Goal: Download file/media

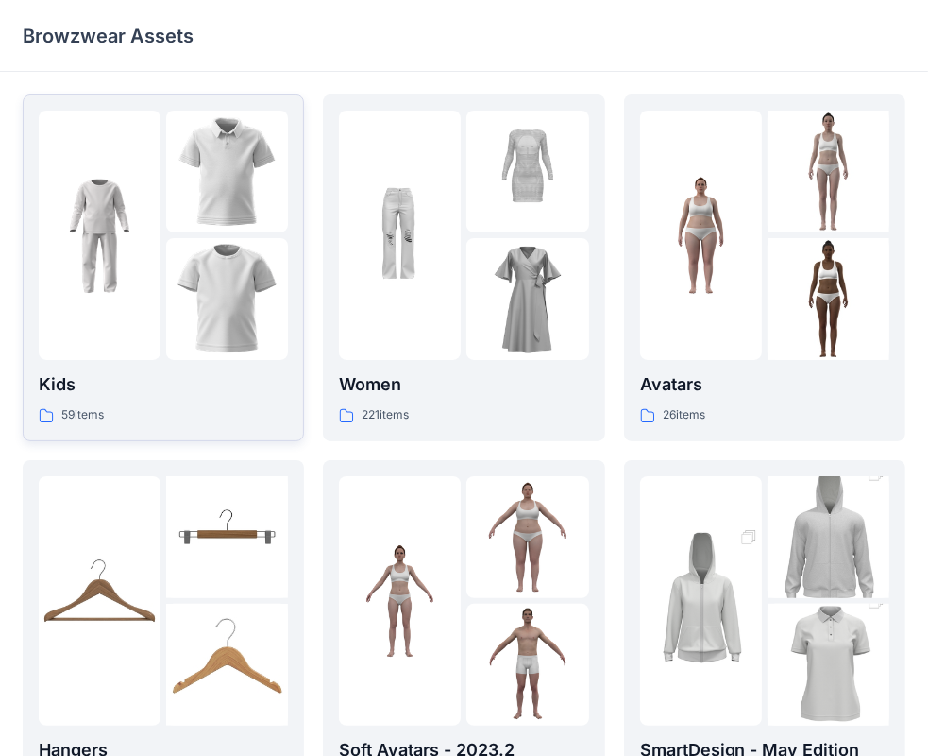
click at [229, 320] on img at bounding box center [227, 299] width 122 height 122
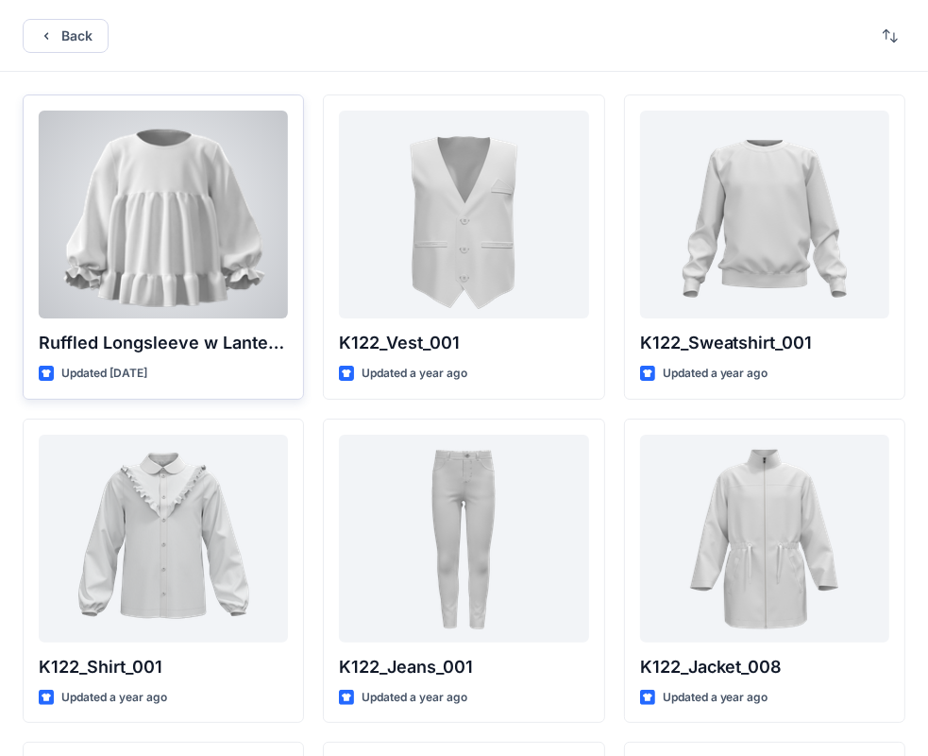
click at [184, 175] on div at bounding box center [163, 214] width 249 height 208
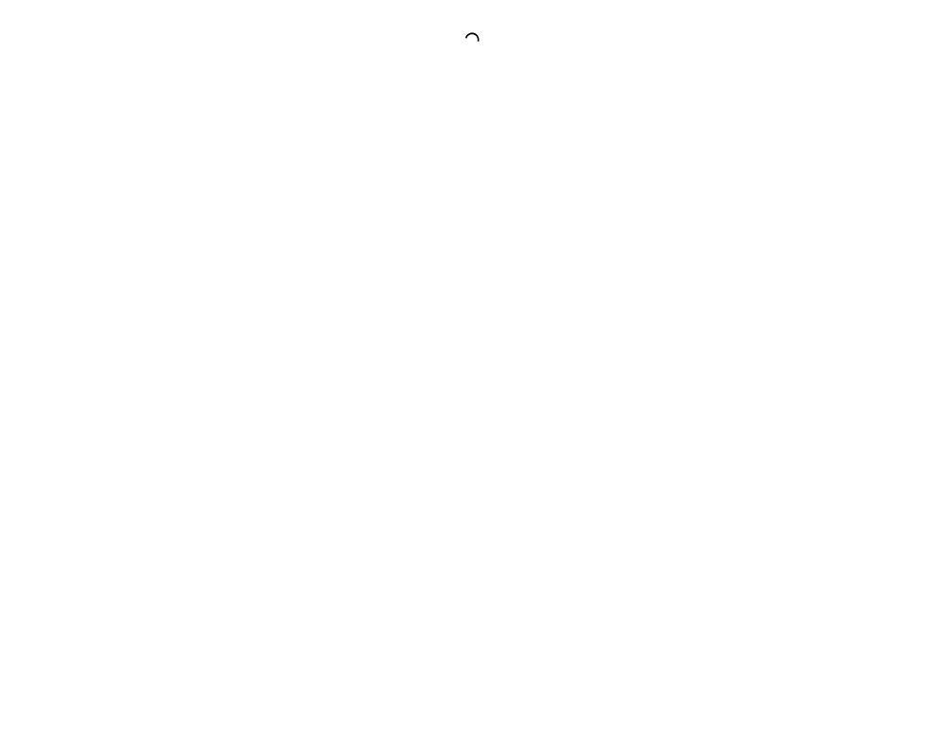
click at [185, 169] on div at bounding box center [472, 378] width 944 height 756
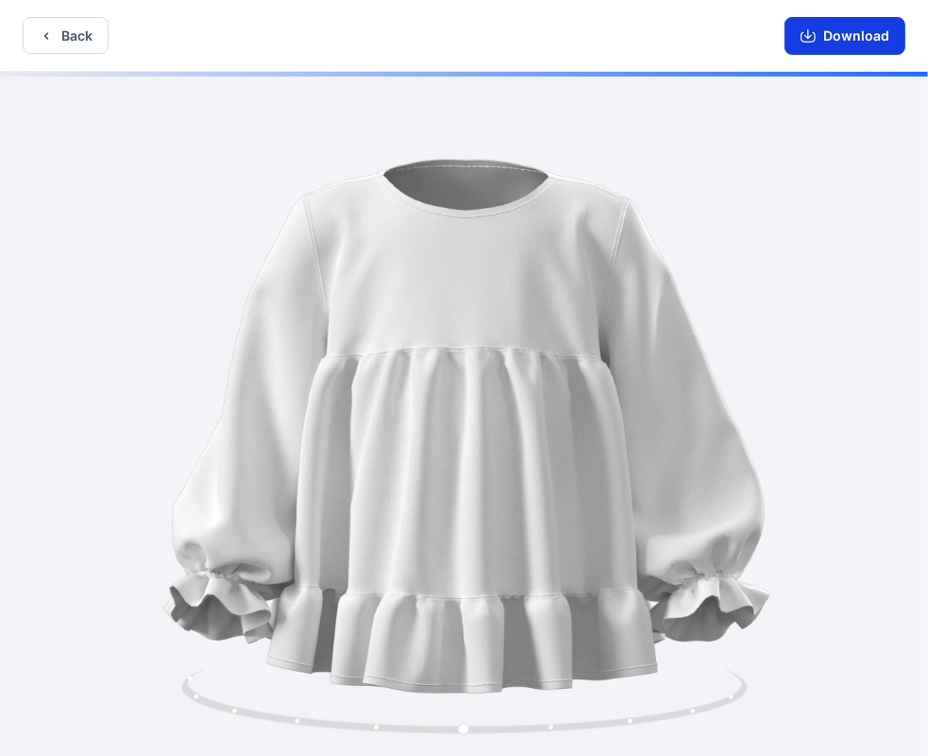
click at [839, 28] on button "Download" at bounding box center [845, 36] width 121 height 38
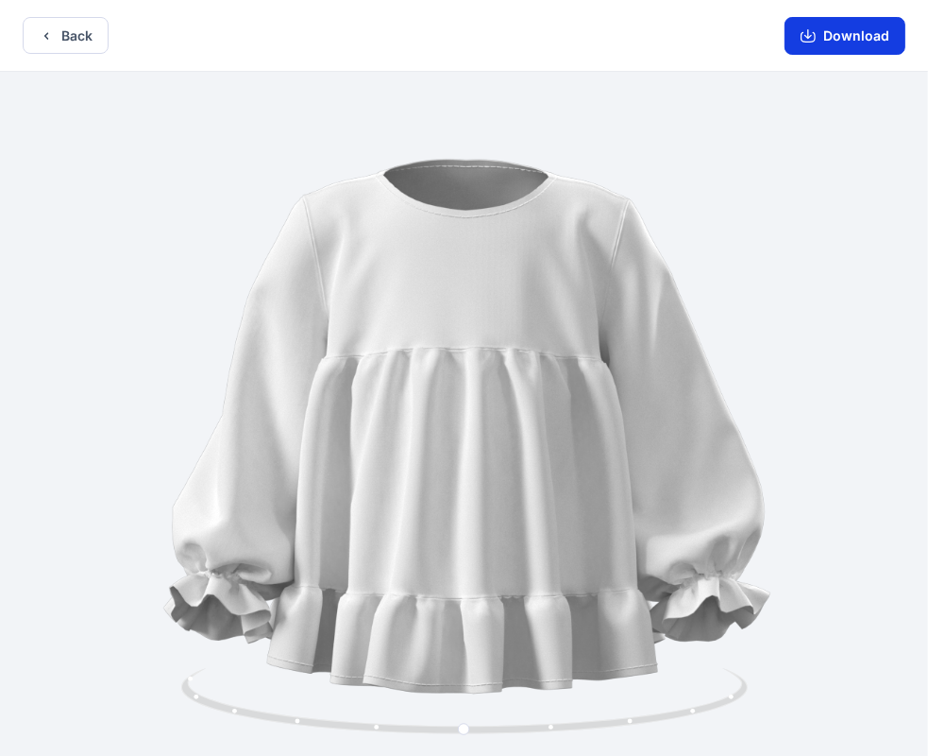
click at [858, 42] on button "Download" at bounding box center [845, 36] width 121 height 38
